Goal: Communication & Community: Answer question/provide support

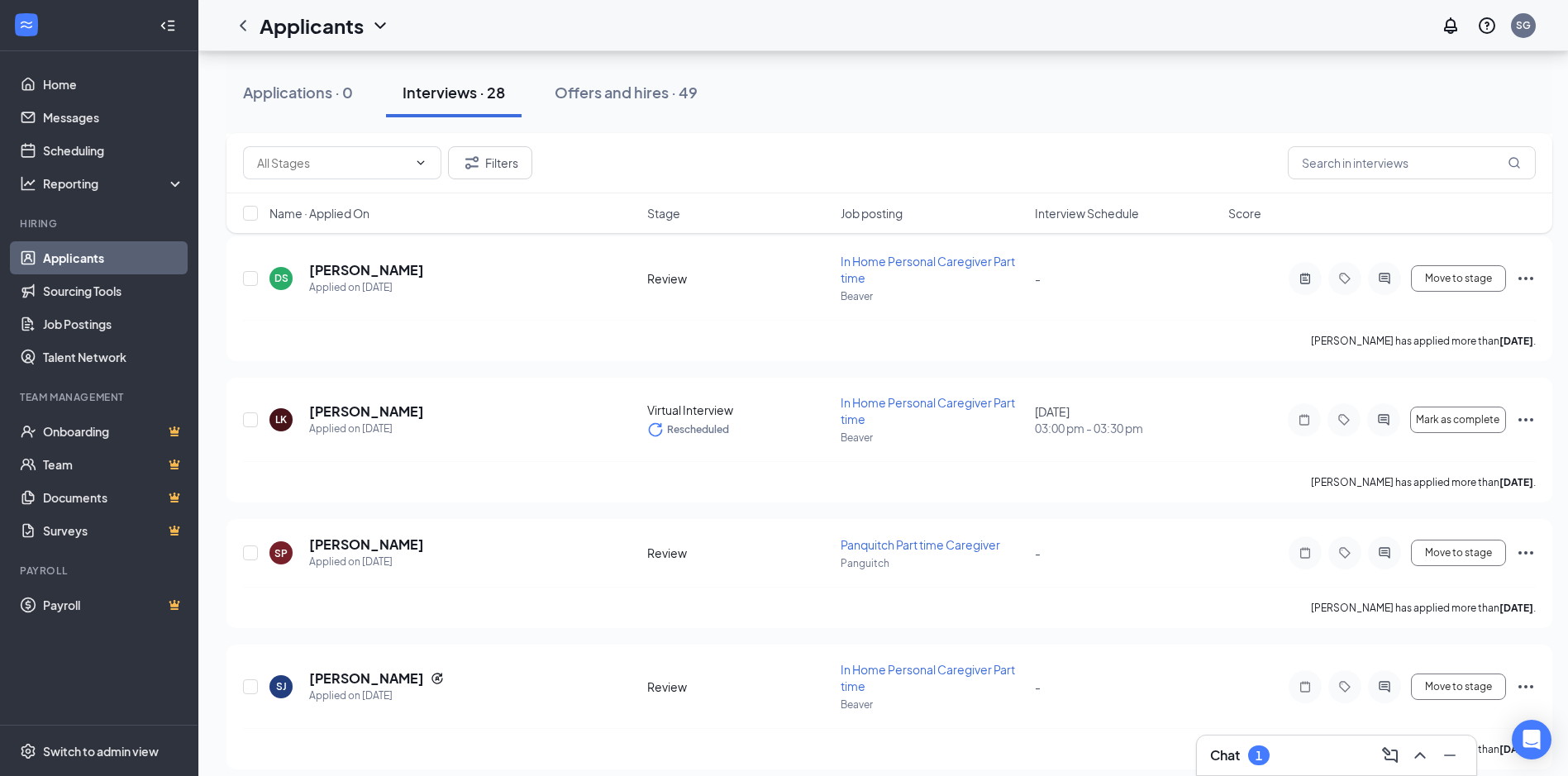
scroll to position [3142, 0]
click at [1423, 758] on icon "ChevronUp" at bounding box center [1420, 756] width 20 height 20
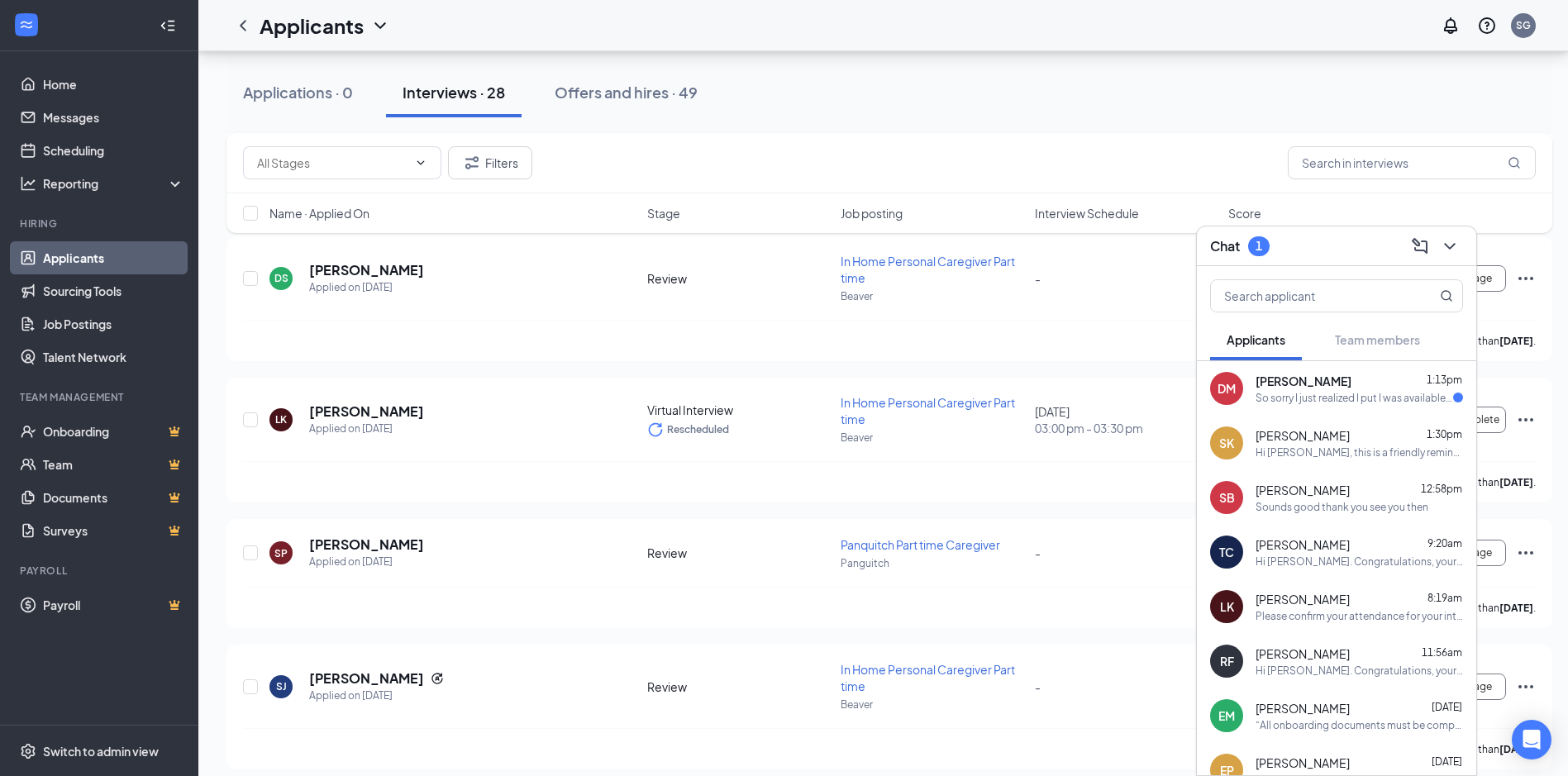
click at [1252, 395] on div "[PERSON_NAME] 1:13pm So sorry I just realized I put I was available on weekdays…" at bounding box center [1336, 388] width 280 height 55
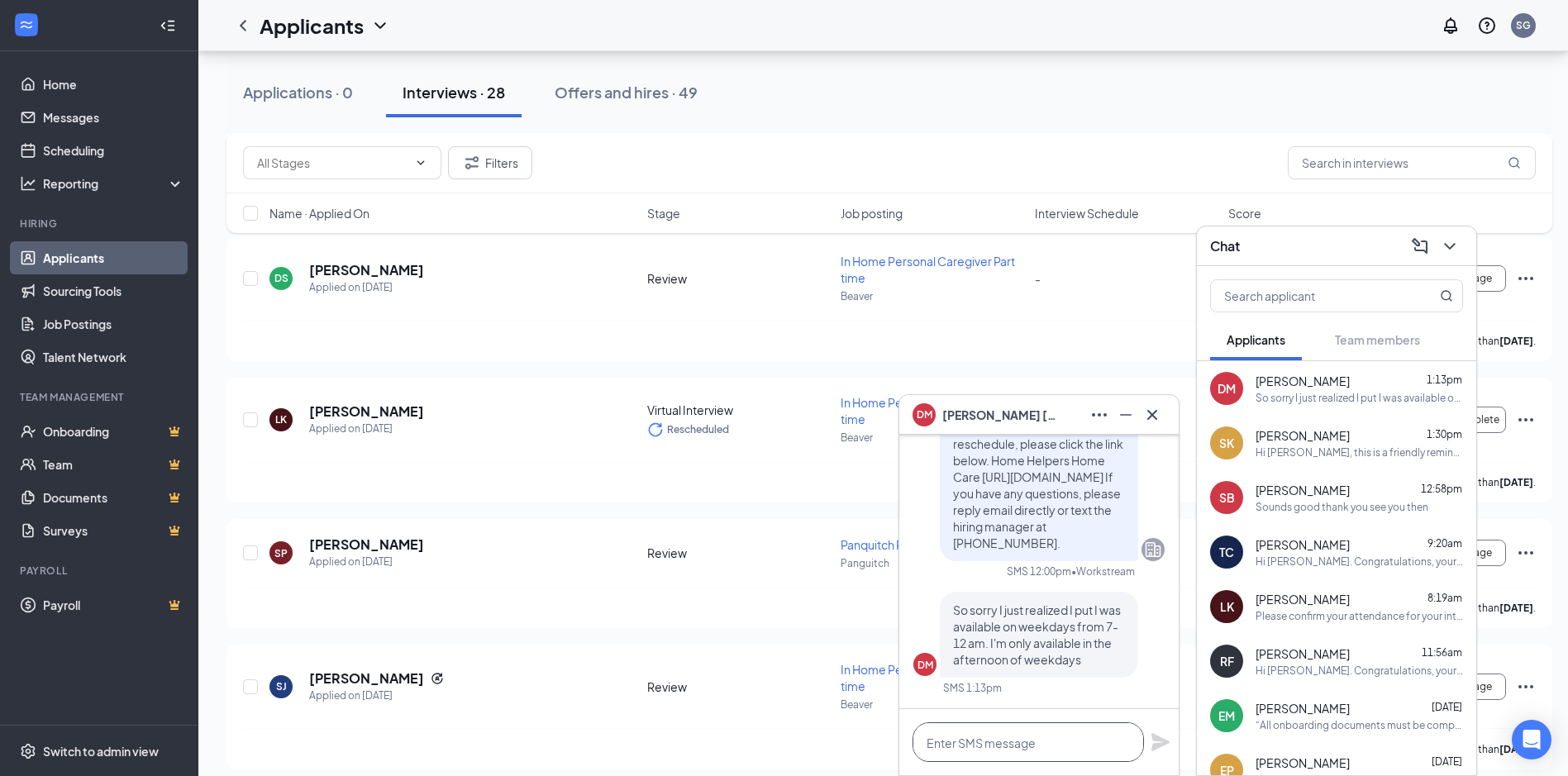
click at [961, 744] on textarea at bounding box center [1029, 742] width 232 height 39
type textarea "ok Thanks"
click at [1154, 737] on icon "Plane" at bounding box center [1161, 742] width 18 height 18
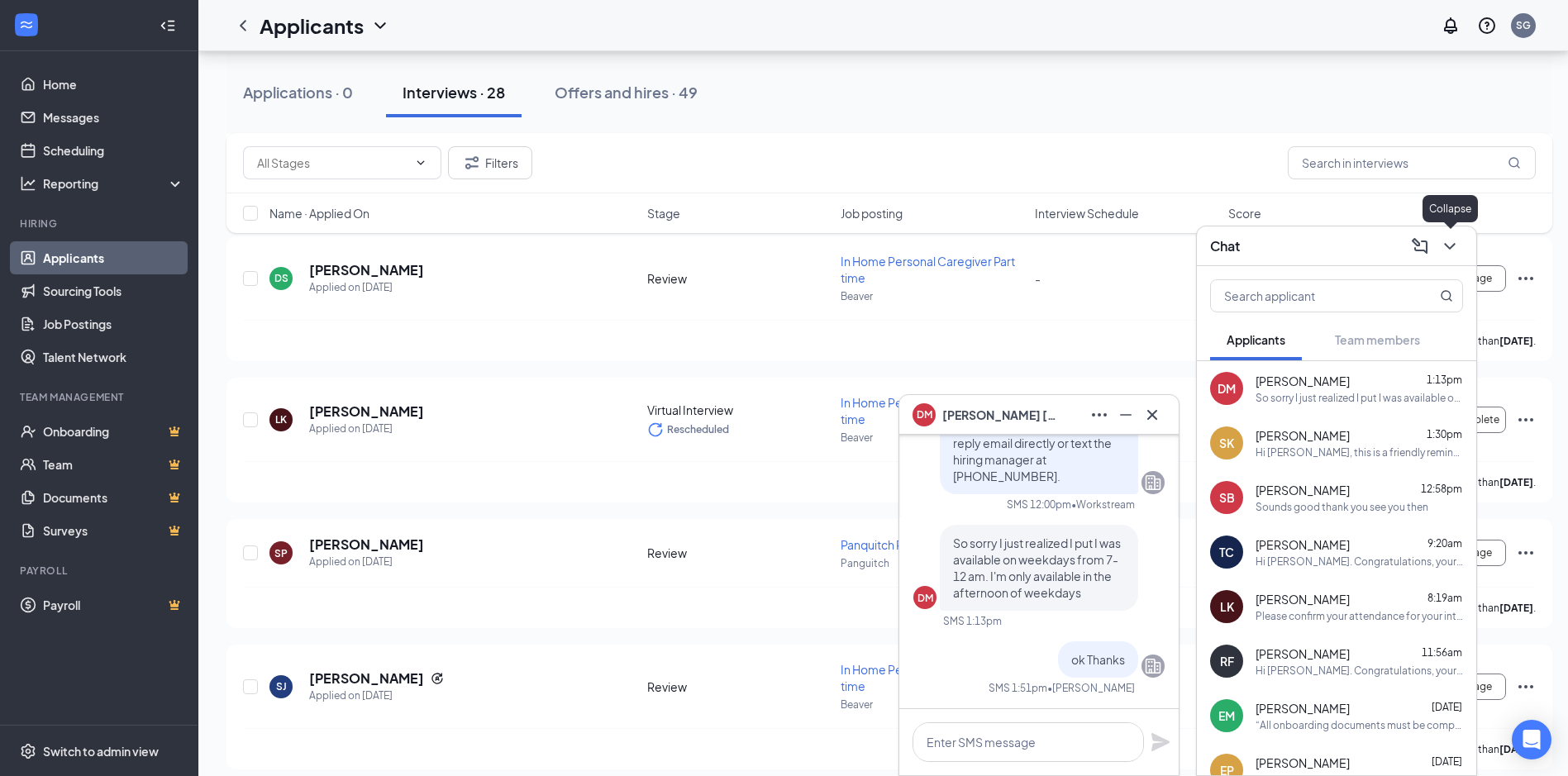
click at [1448, 245] on icon "ChevronDown" at bounding box center [1450, 246] width 11 height 7
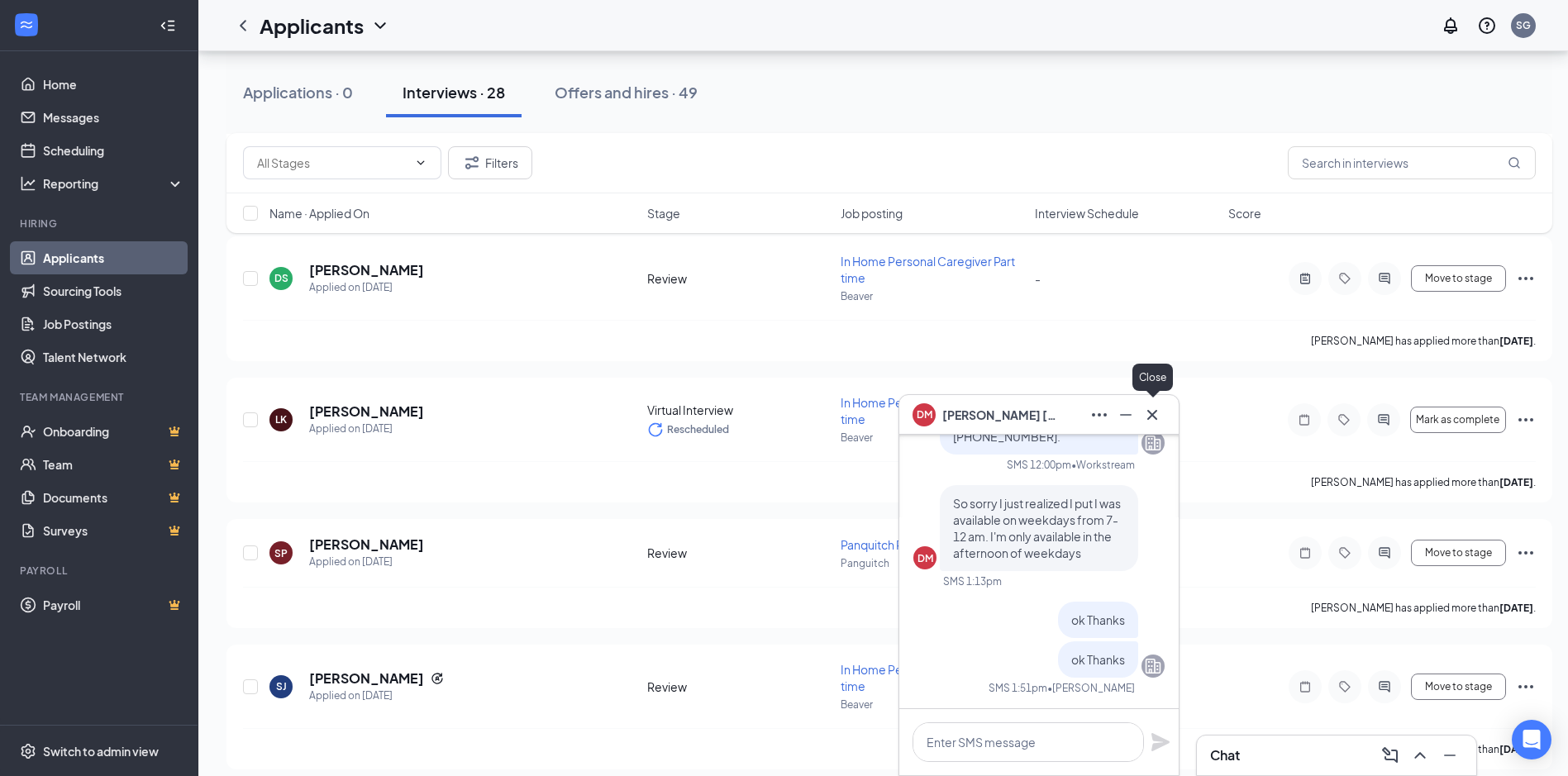
click at [1151, 414] on icon "Cross" at bounding box center [1152, 415] width 20 height 20
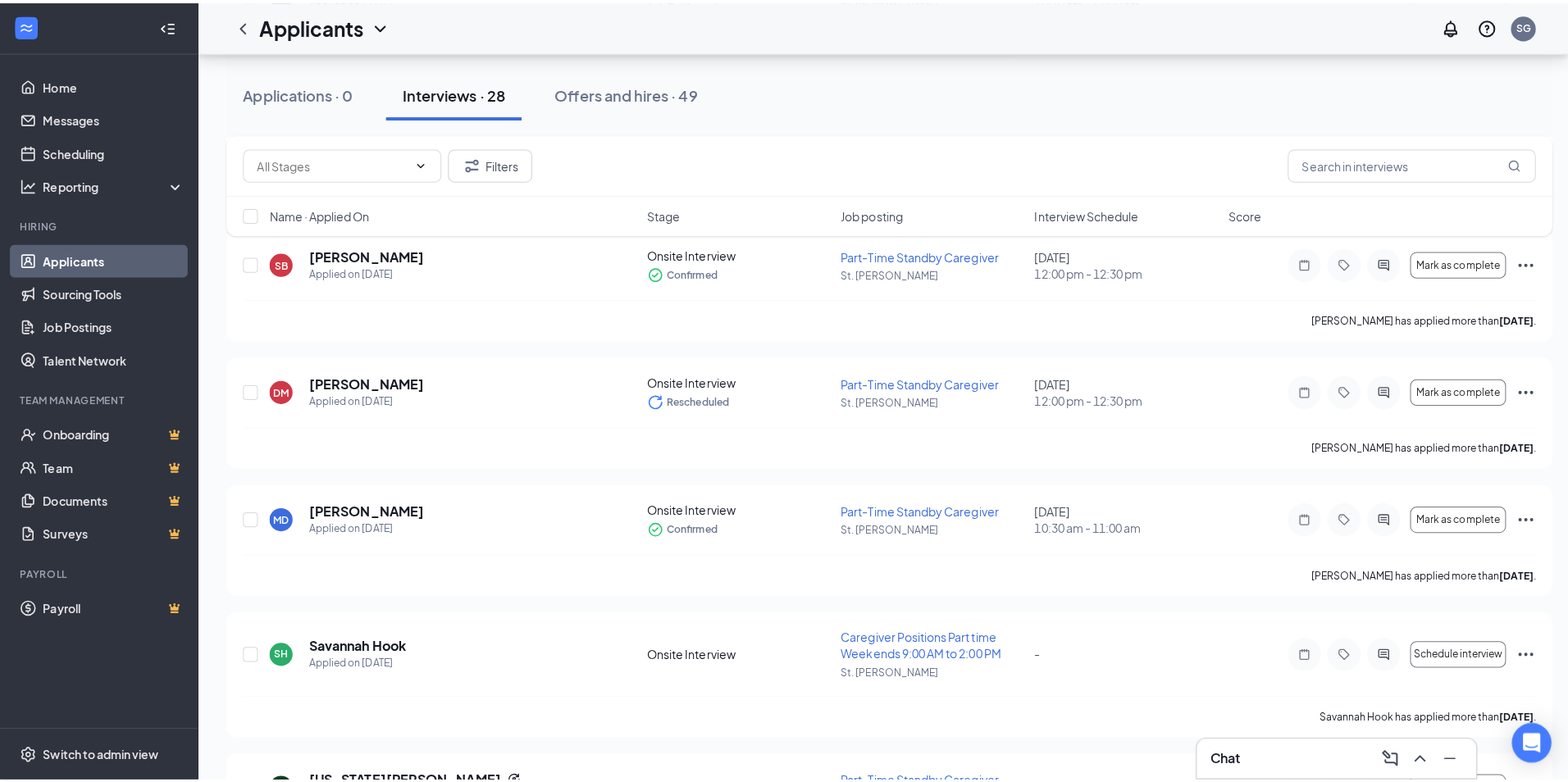
scroll to position [1148, 0]
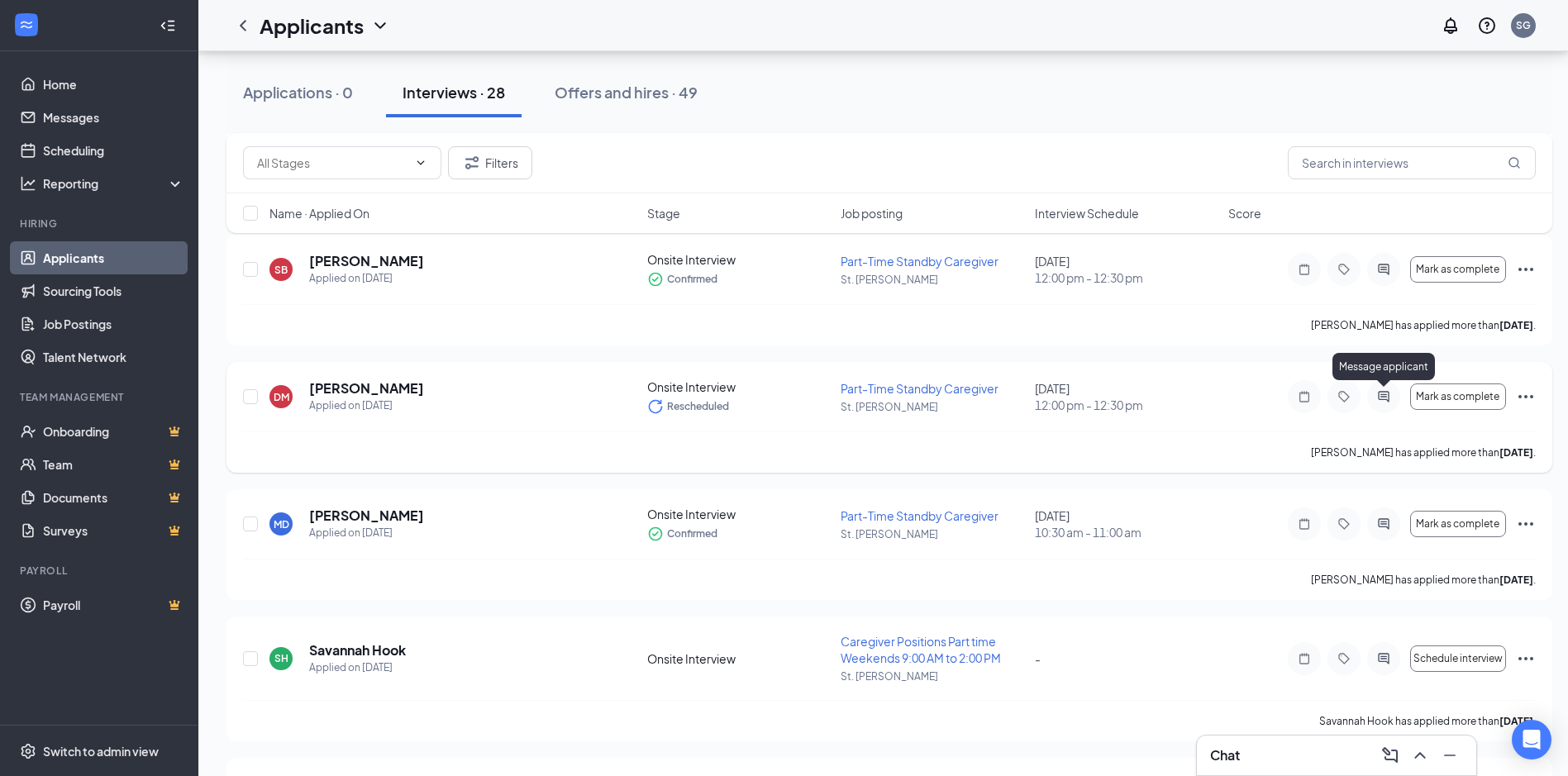
click at [1382, 399] on icon "ActiveChat" at bounding box center [1383, 396] width 11 height 11
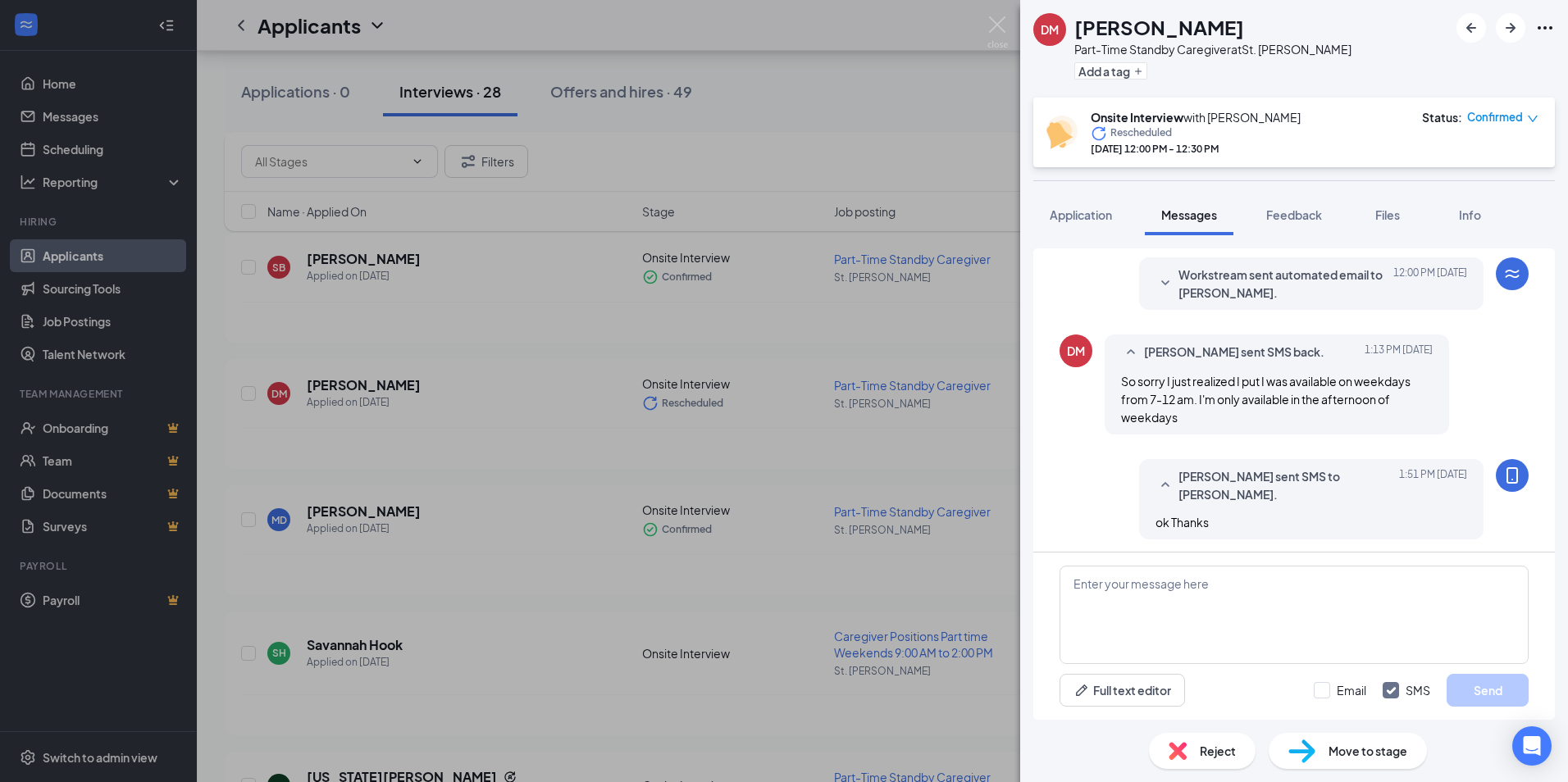
scroll to position [536, 0]
click at [1267, 600] on textarea at bounding box center [1294, 615] width 469 height 98
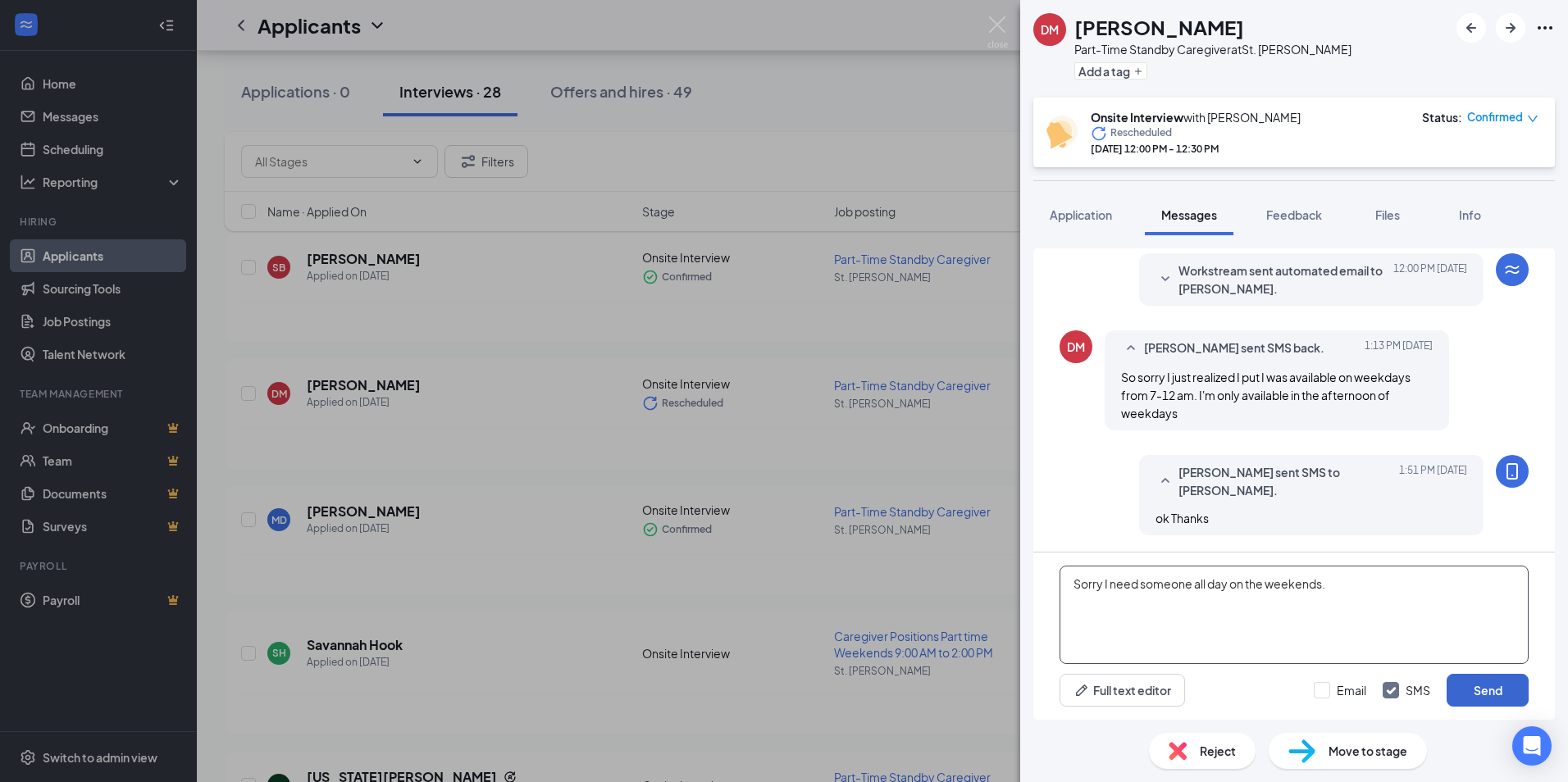
type textarea "Sorry I need someone all day on the weekends."
click at [1484, 683] on button "Send" at bounding box center [1487, 690] width 82 height 32
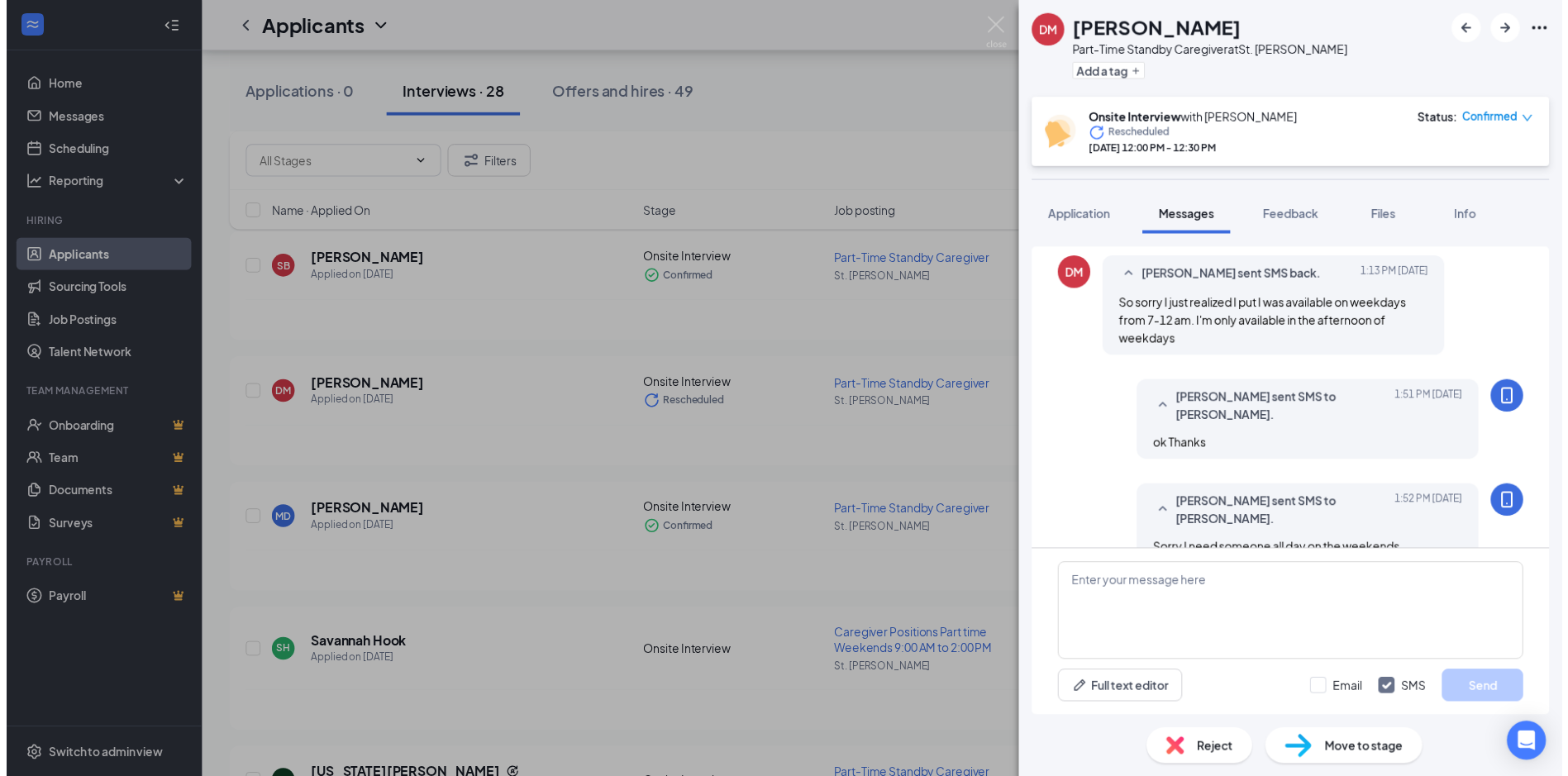
scroll to position [647, 0]
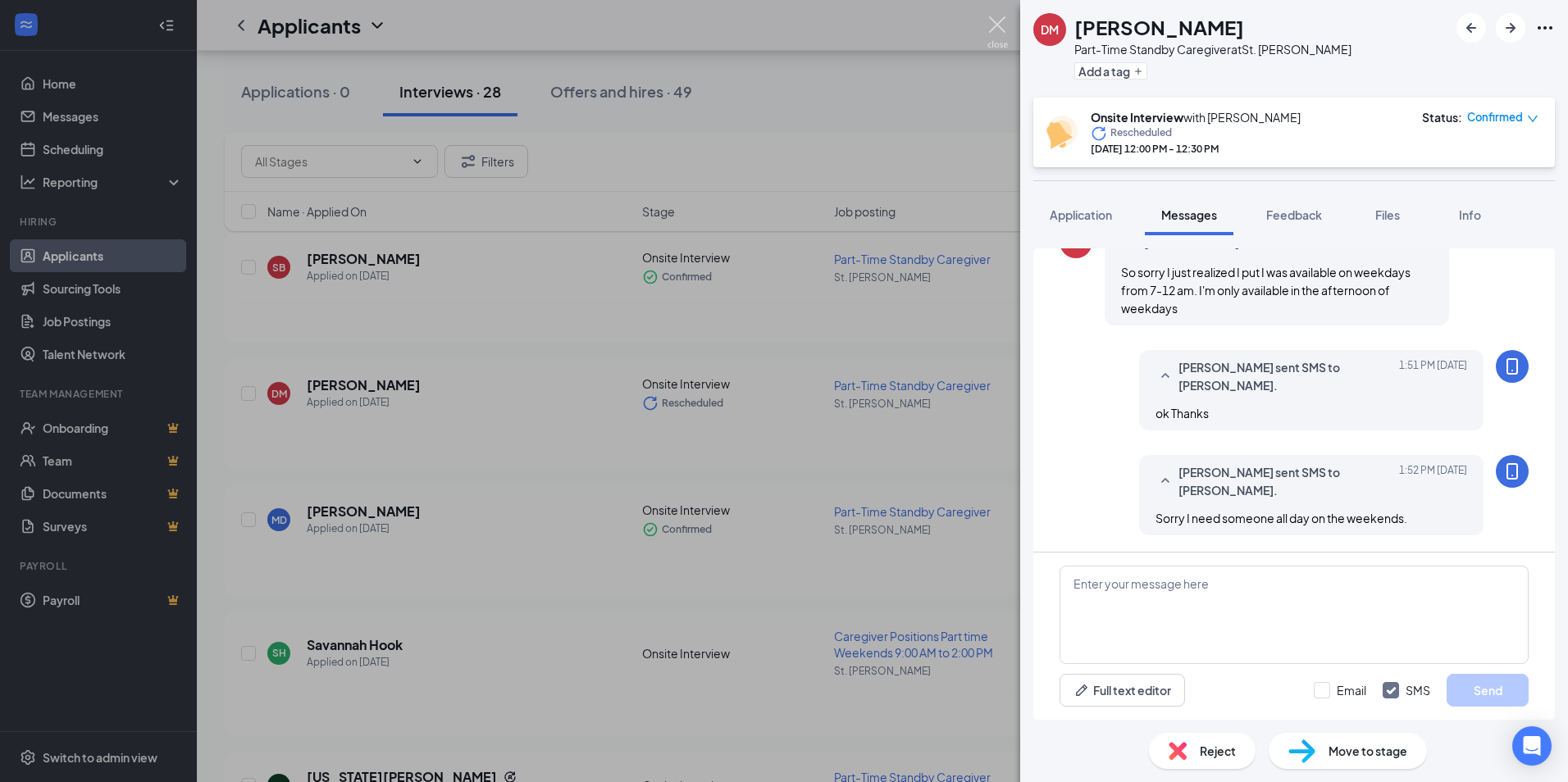
click at [996, 23] on img at bounding box center [997, 32] width 21 height 32
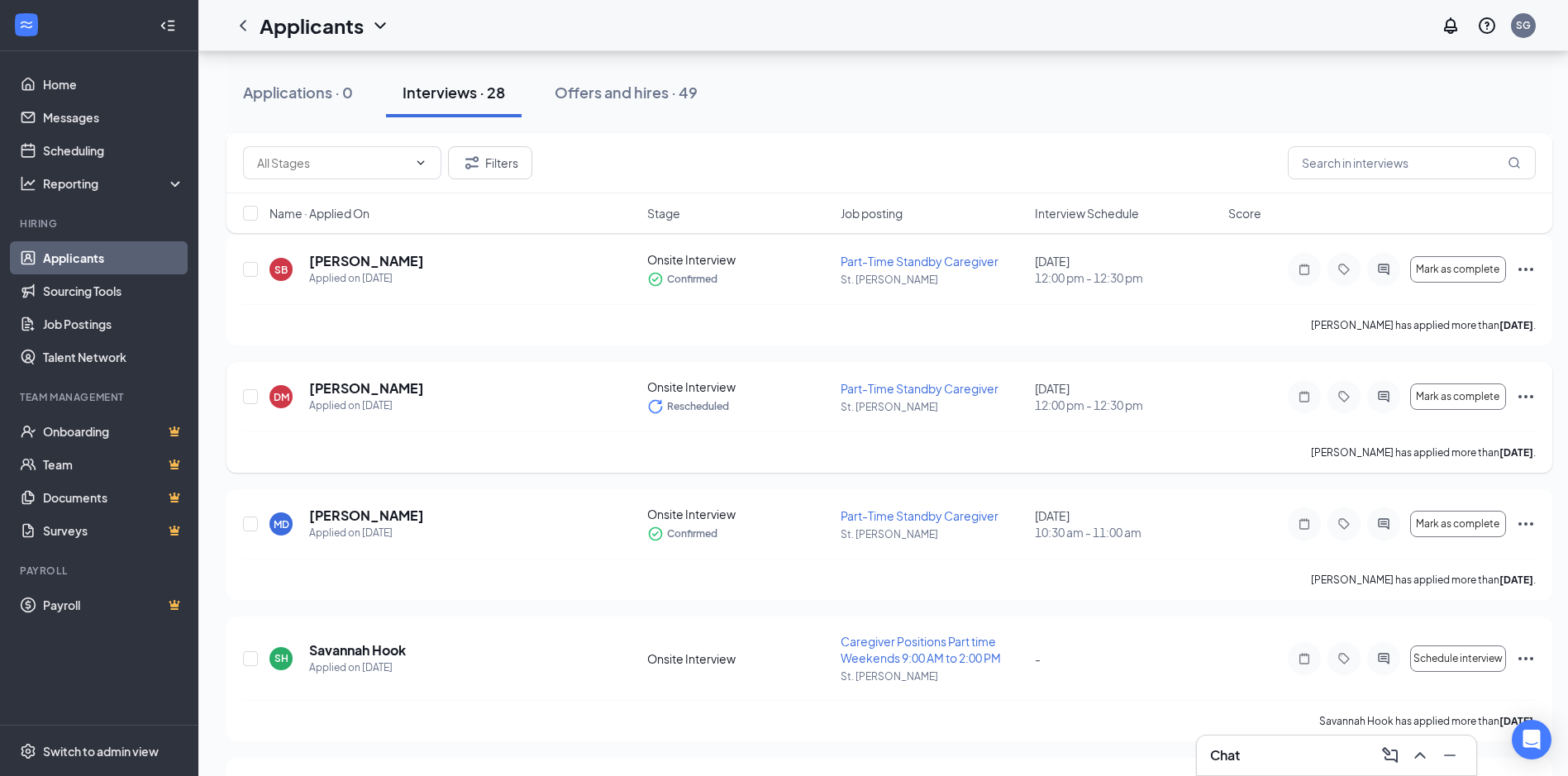
click at [1521, 391] on icon "Ellipses" at bounding box center [1526, 397] width 20 height 20
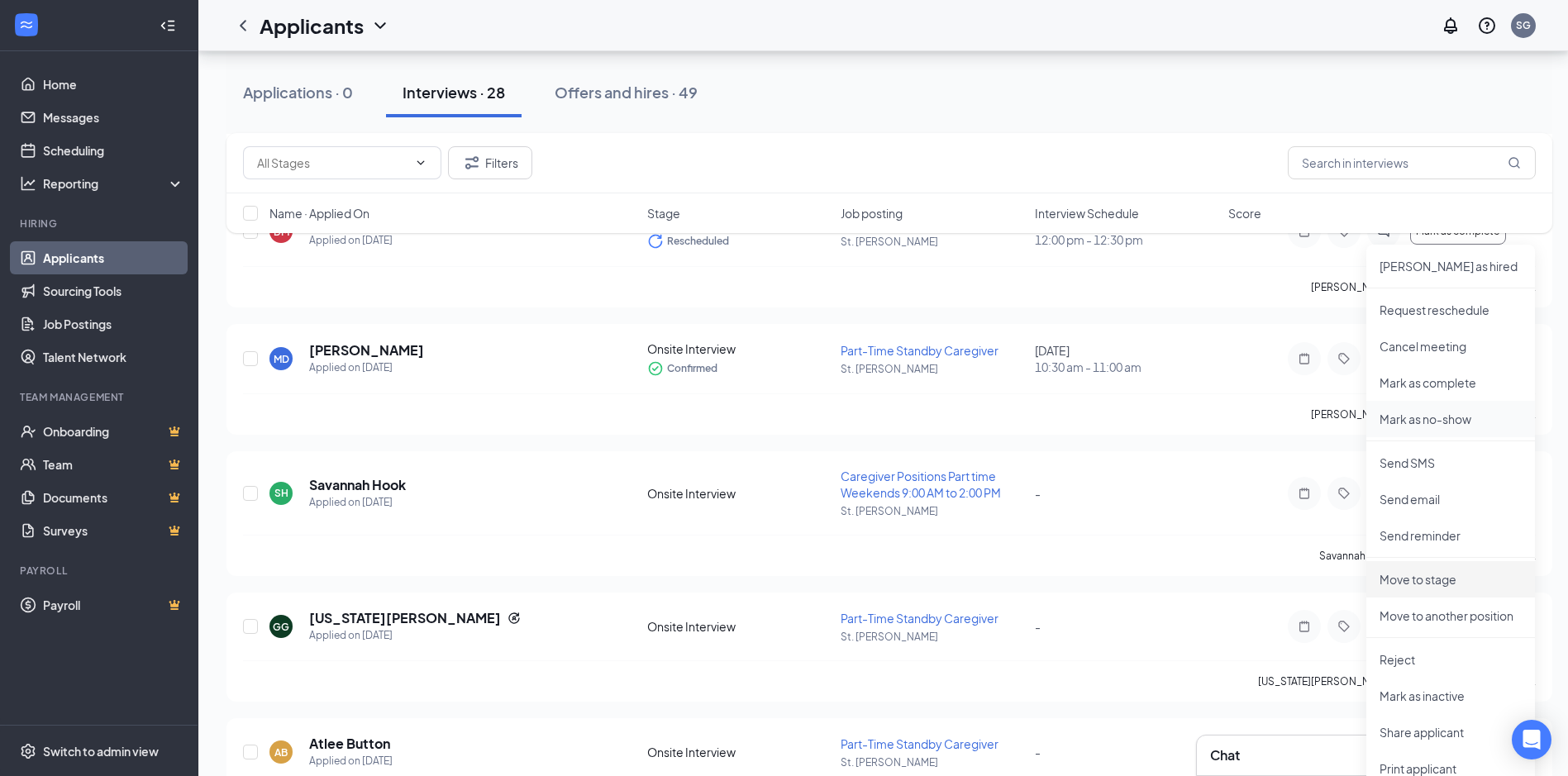
scroll to position [1405, 0]
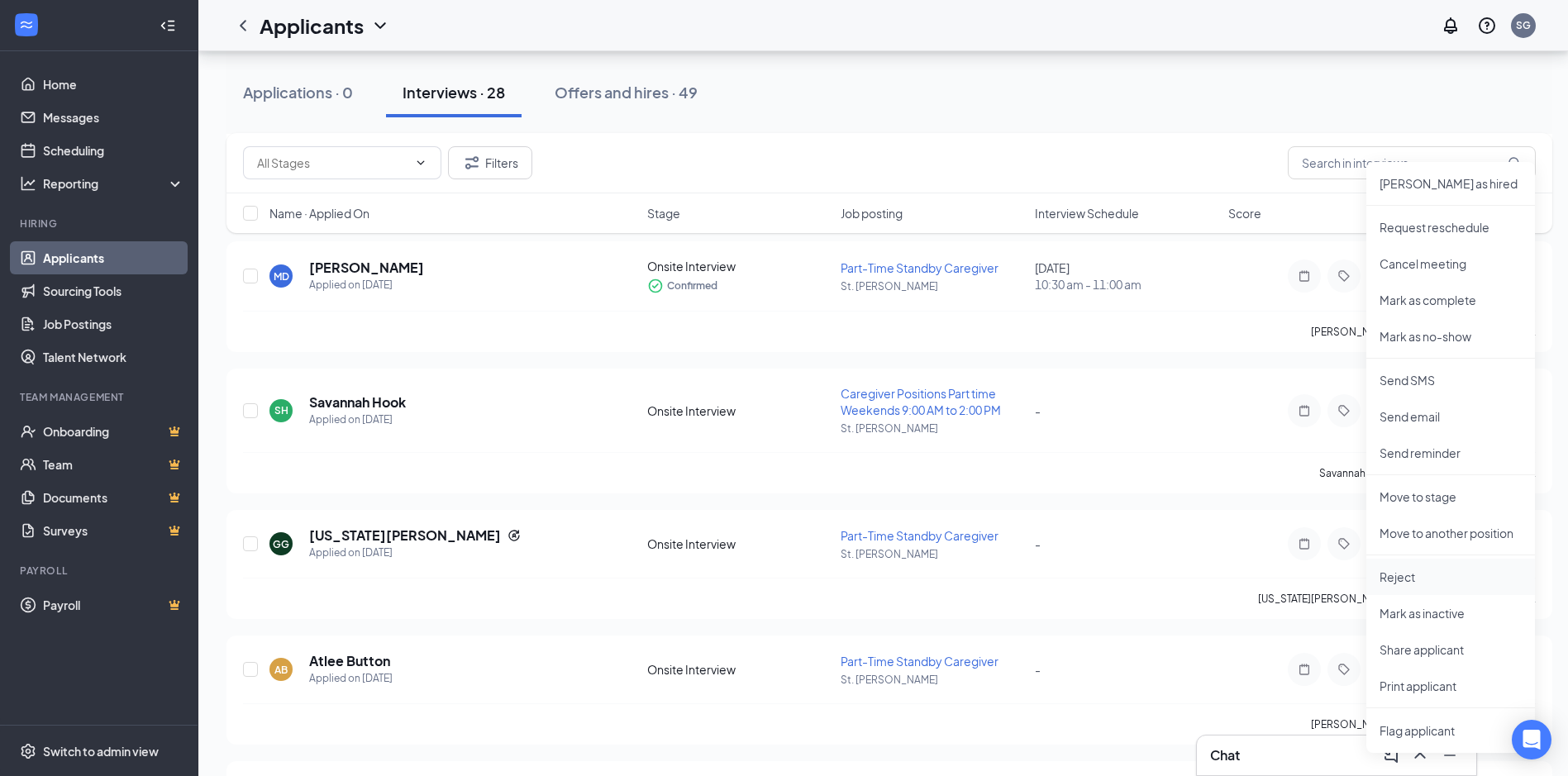
click at [1411, 572] on p "Reject" at bounding box center [1450, 577] width 142 height 17
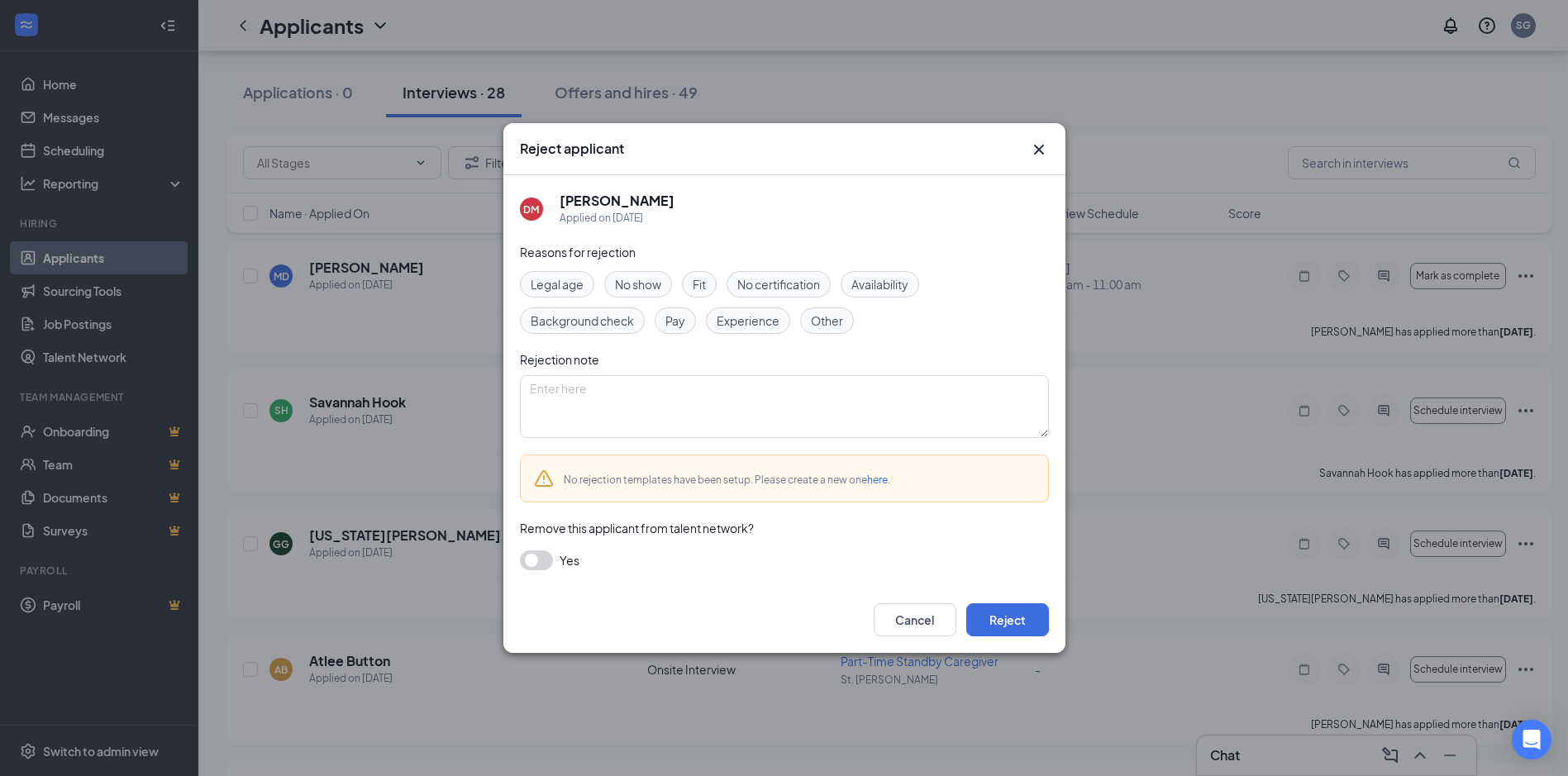
click at [881, 286] on span "Availability" at bounding box center [880, 285] width 57 height 18
click at [1020, 627] on button "Reject" at bounding box center [1008, 620] width 82 height 33
